Goal: Information Seeking & Learning: Understand process/instructions

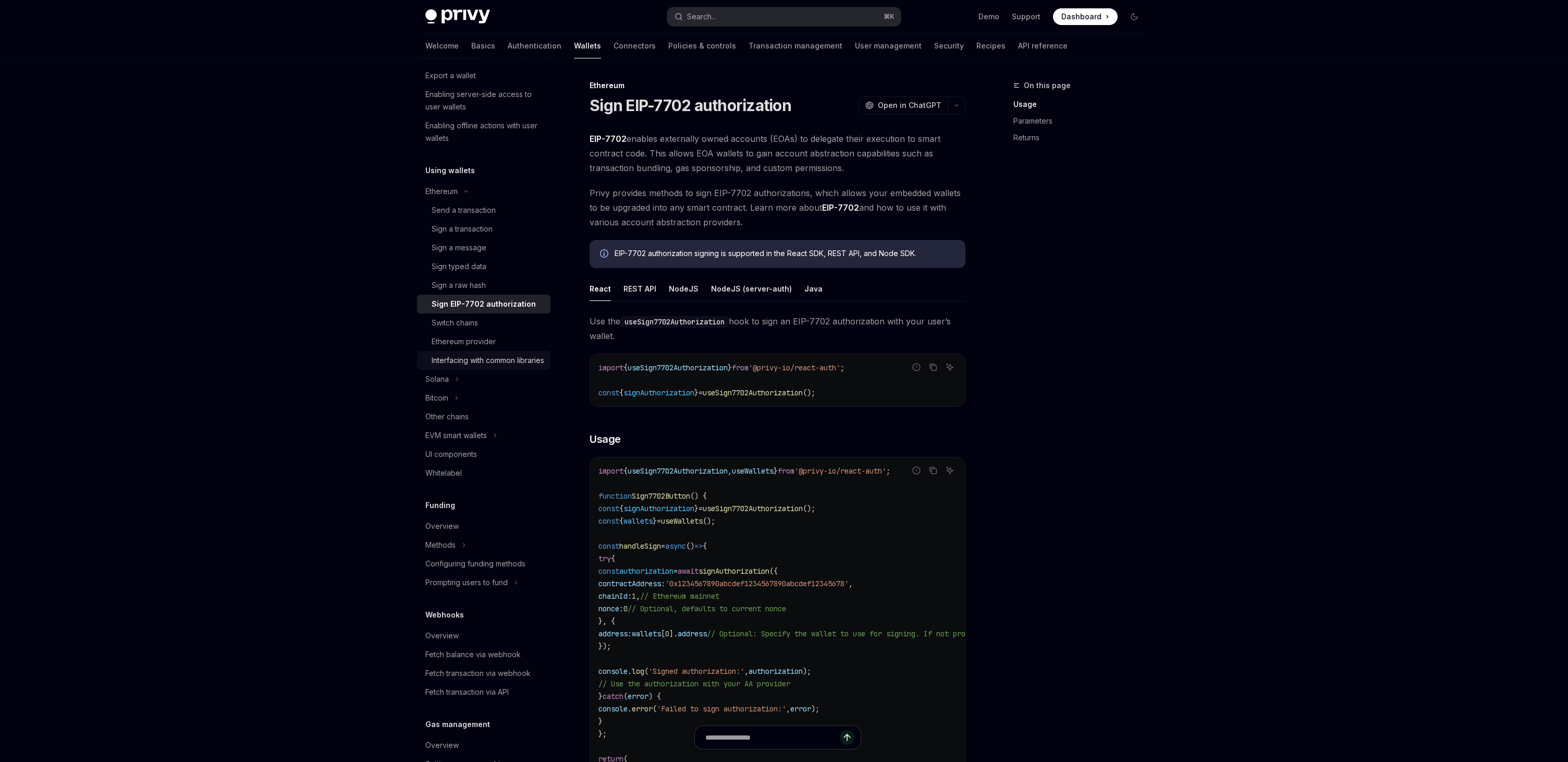
scroll to position [212, 0]
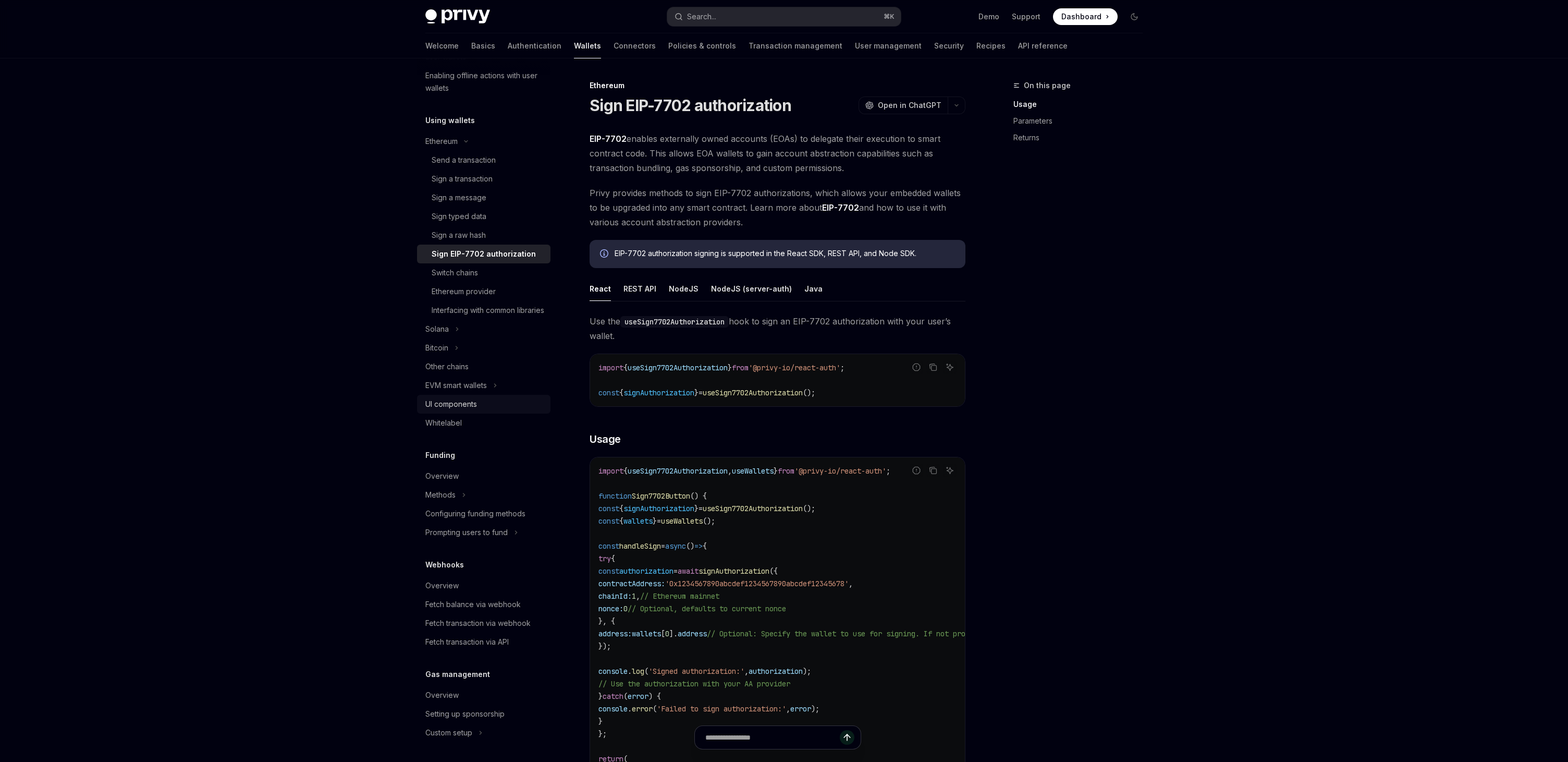
click at [454, 410] on div "UI components" at bounding box center [451, 403] width 52 height 13
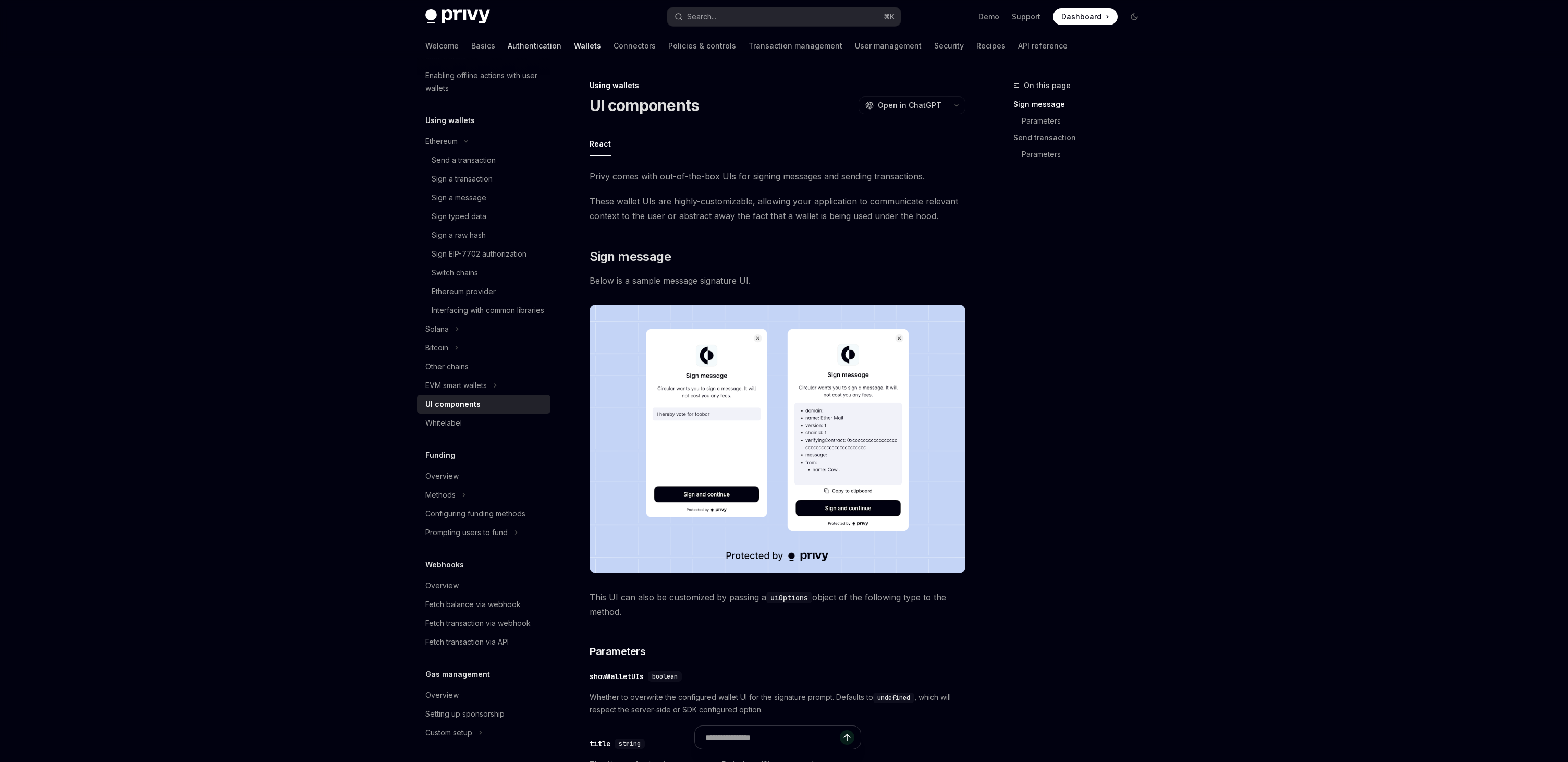
click at [508, 47] on link "Authentication" at bounding box center [535, 46] width 54 height 25
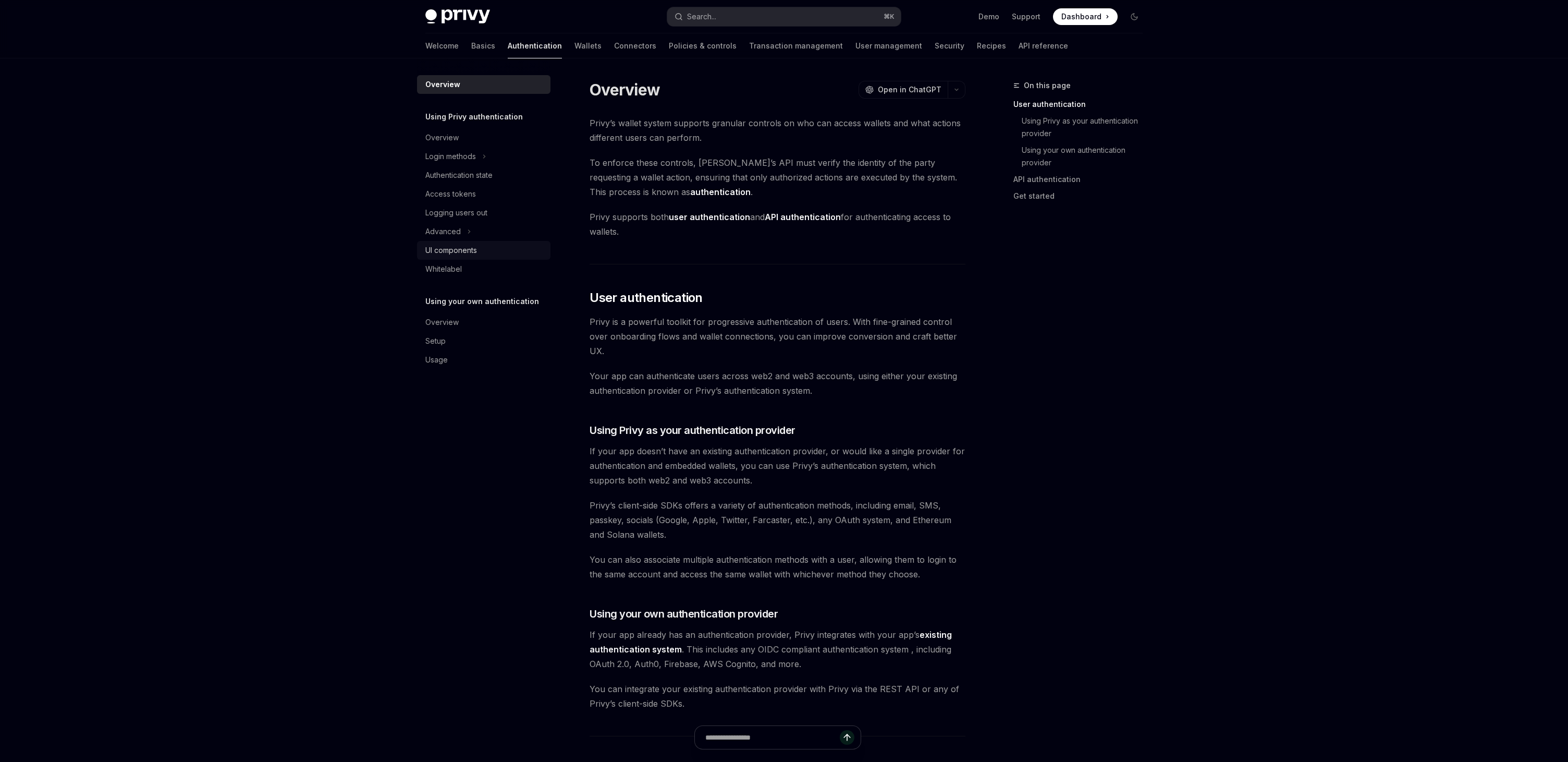
click at [457, 246] on div "UI components" at bounding box center [451, 250] width 52 height 13
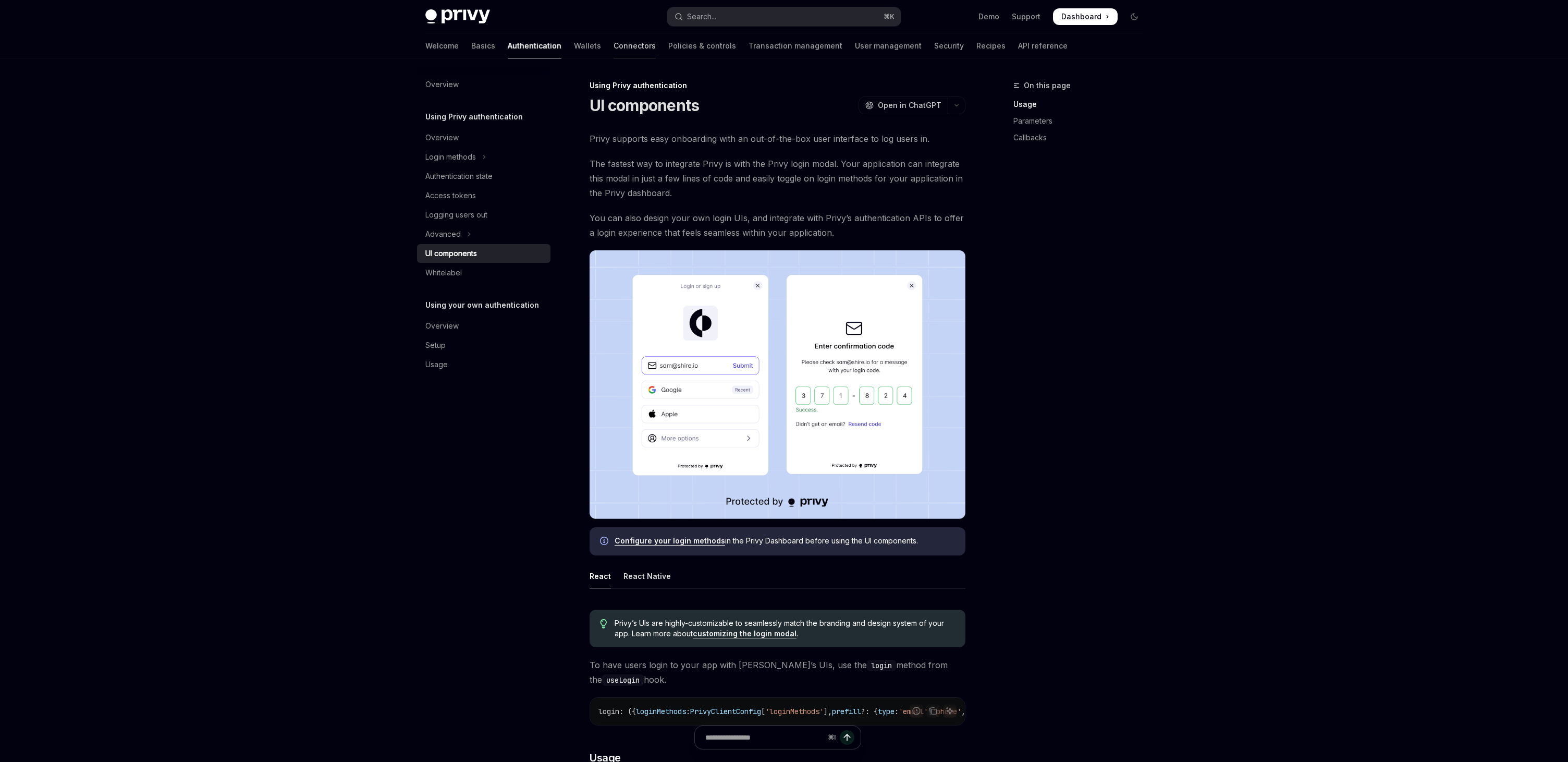
click at [614, 48] on link "Connectors" at bounding box center [635, 46] width 43 height 25
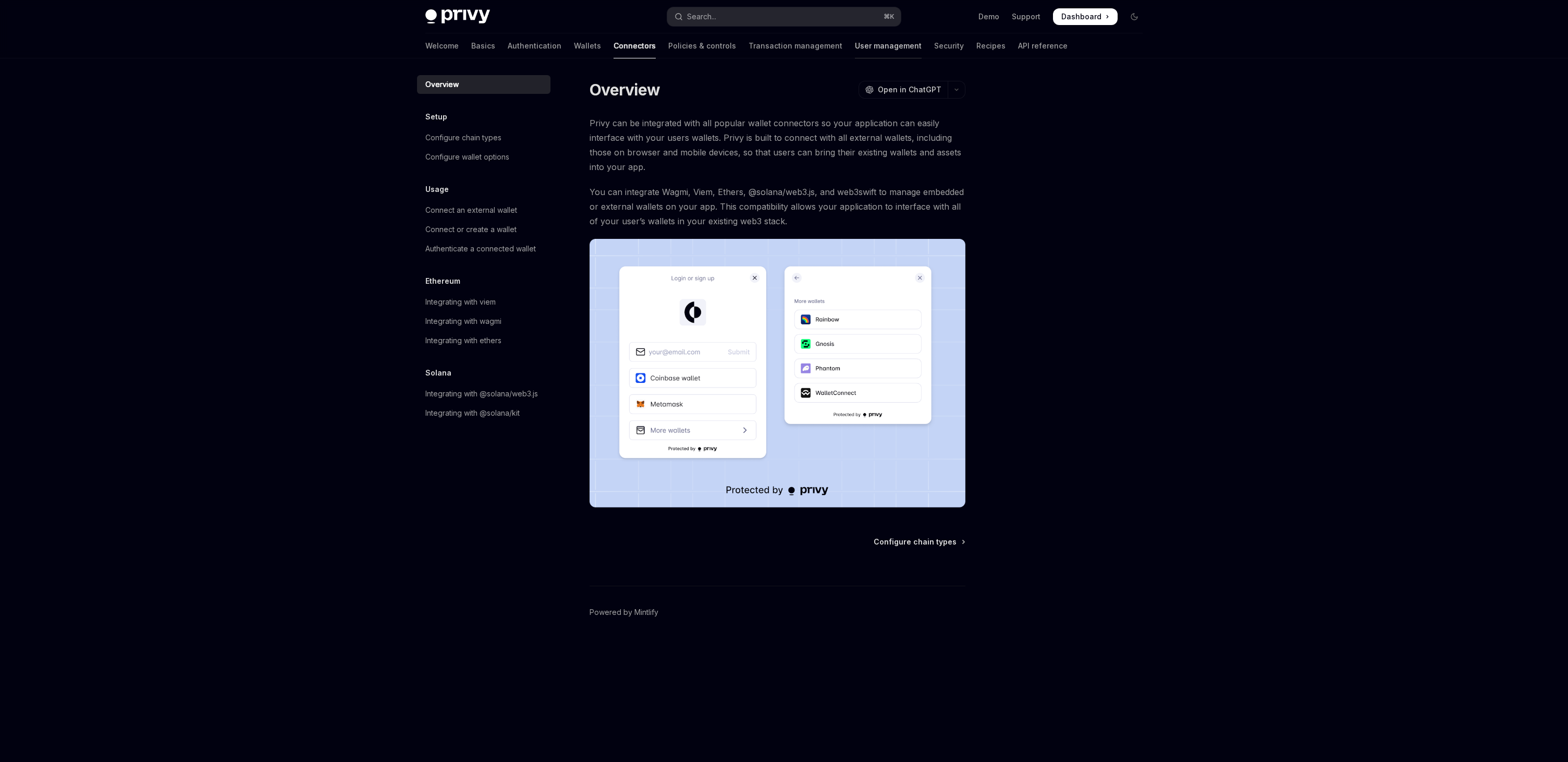
click at [856, 43] on link "User management" at bounding box center [888, 46] width 67 height 25
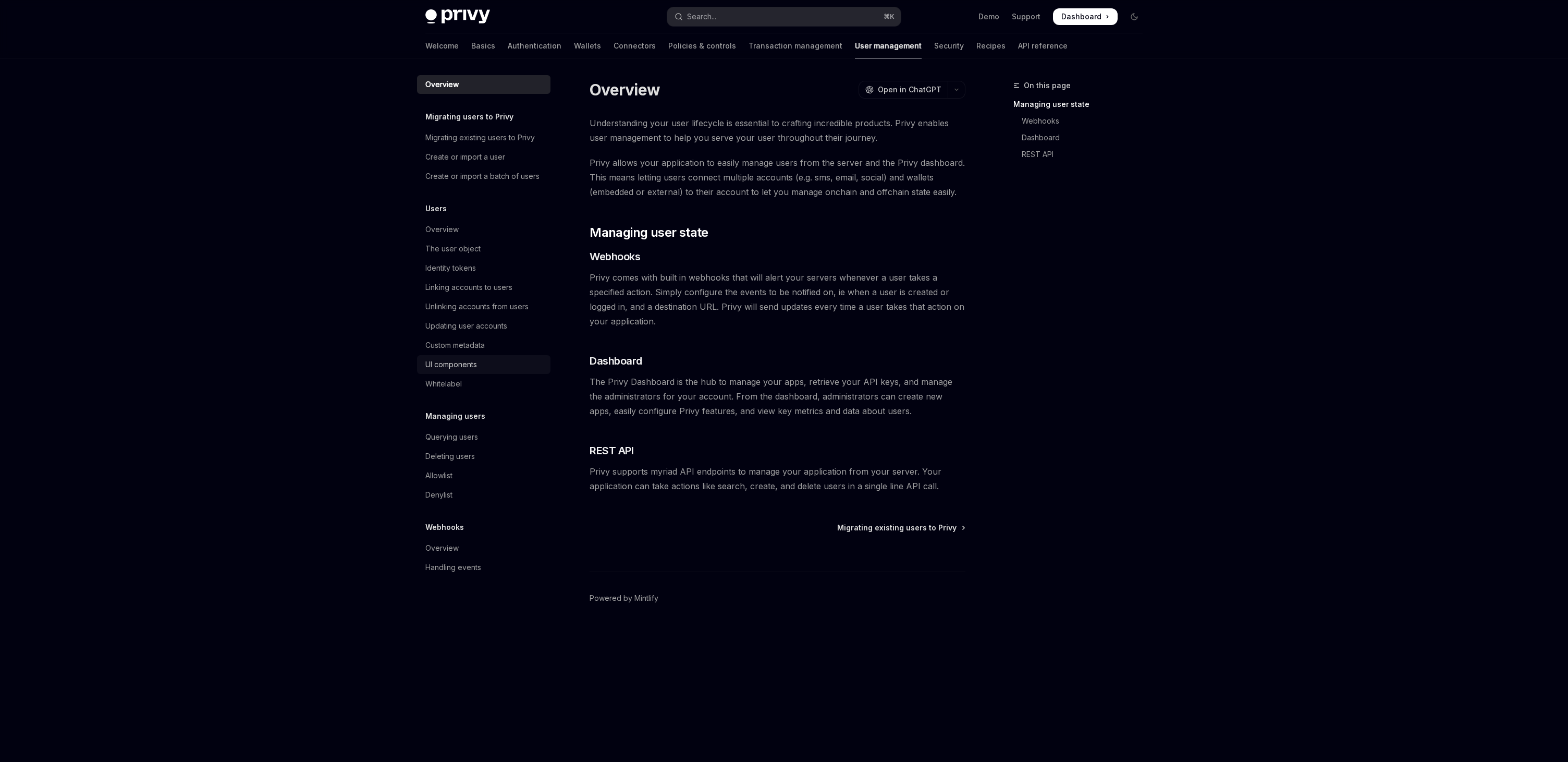
click at [452, 361] on div "UI components" at bounding box center [451, 364] width 52 height 13
type textarea "*"
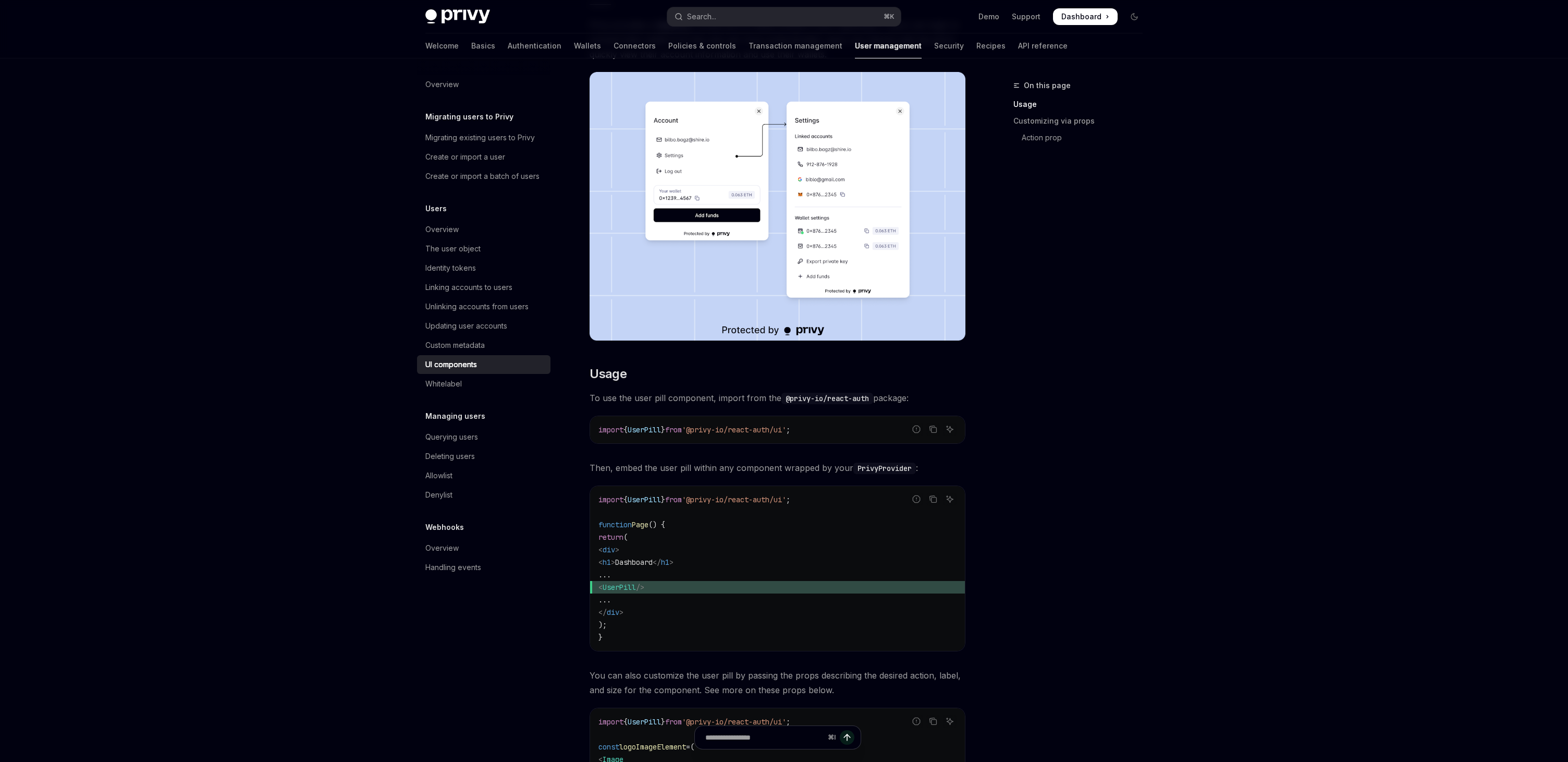
scroll to position [154, 0]
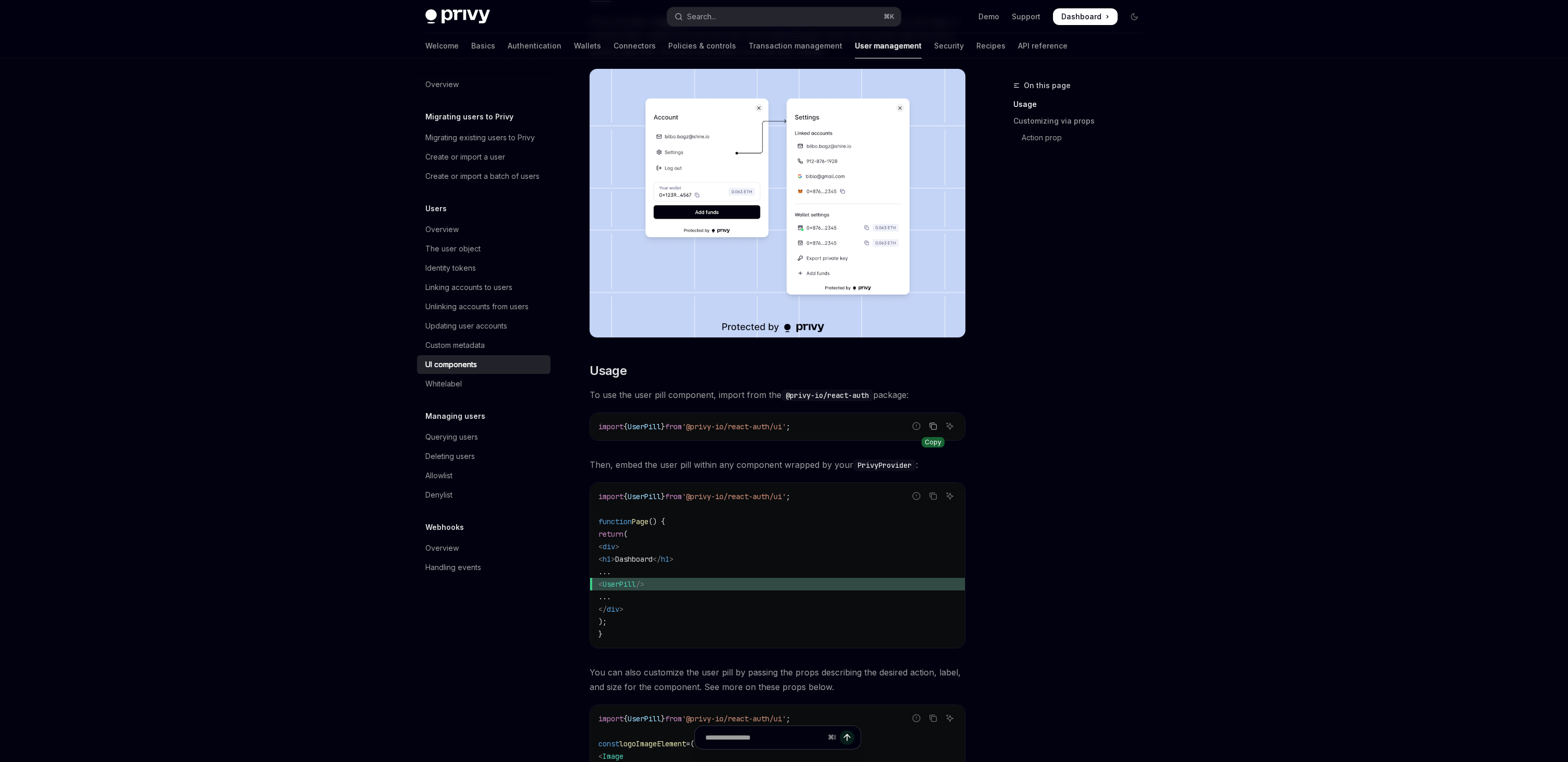
click at [932, 428] on icon "Copy the contents from the code block" at bounding box center [933, 426] width 8 height 8
click at [603, 586] on span "<" at bounding box center [600, 583] width 4 height 9
drag, startPoint x: 625, startPoint y: 584, endPoint x: 684, endPoint y: 583, distance: 59.0
click at [684, 583] on span "< UserPill />" at bounding box center [777, 583] width 358 height 13
copy span "< UserPill />"
